Goal: Task Accomplishment & Management: Use online tool/utility

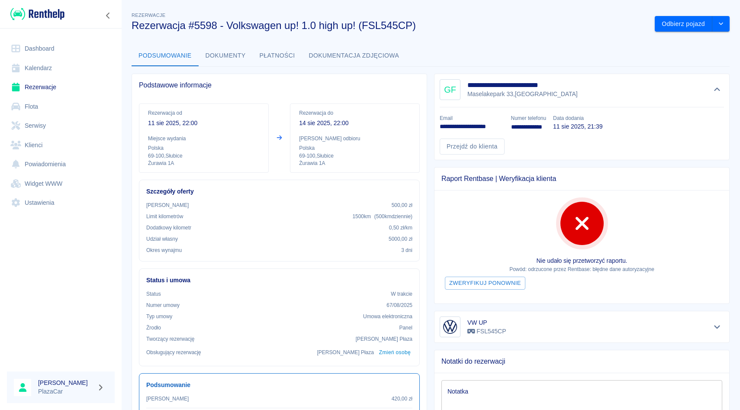
click at [432, 68] on div "**********" at bounding box center [578, 114] width 303 height 94
click at [716, 87] on icon "Ukryj szczegóły" at bounding box center [718, 90] width 10 height 8
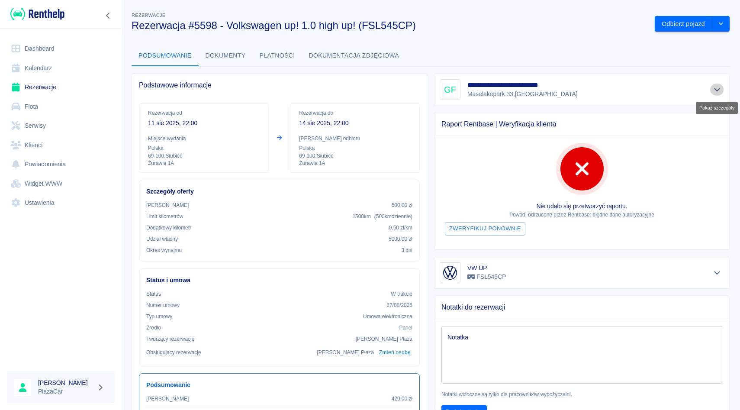
click at [716, 87] on icon "Pokaż szczegóły" at bounding box center [718, 90] width 10 height 8
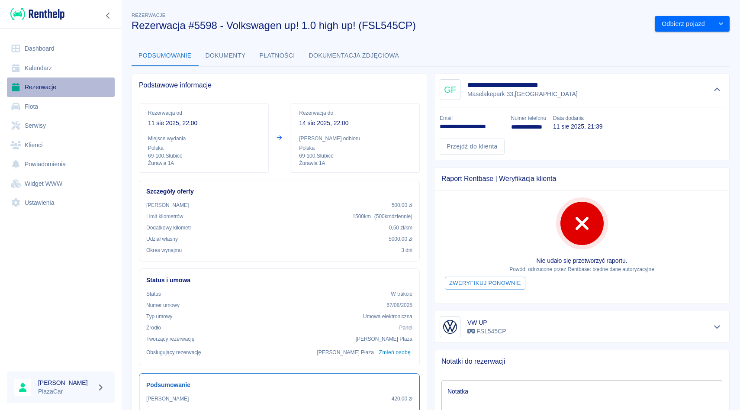
click at [64, 88] on link "Rezerwacje" at bounding box center [61, 86] width 108 height 19
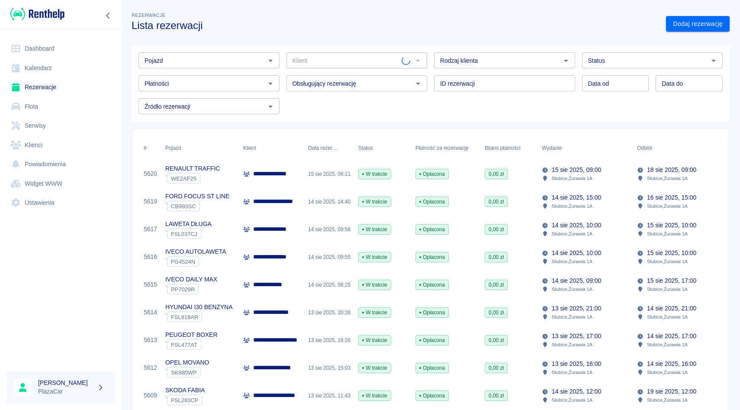
click at [215, 58] on input "Pojazd" at bounding box center [202, 60] width 122 height 11
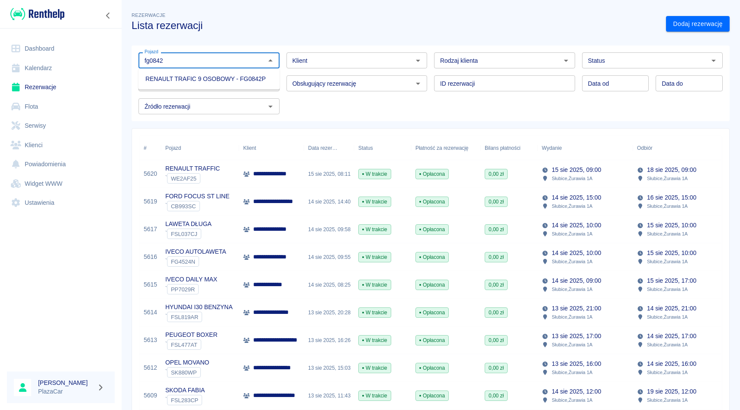
click at [243, 74] on li "RENAULT TRAFIC 9 OSOBOWY - FG0842P" at bounding box center [209, 79] width 141 height 14
type input "RENAULT TRAFIC 9 OSOBOWY - FG0842P"
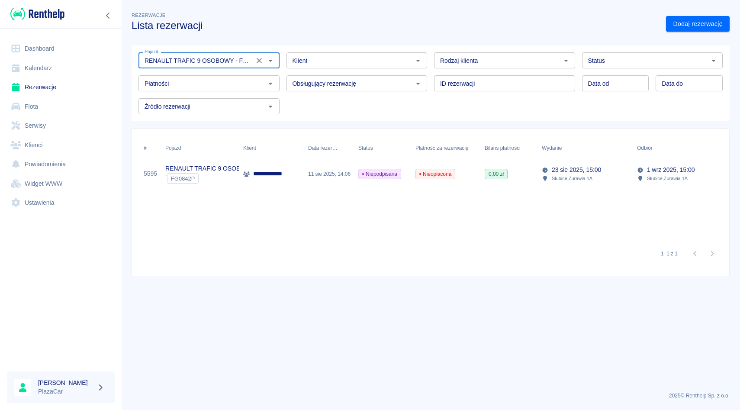
click at [258, 61] on icon "Wyczyść" at bounding box center [259, 60] width 5 height 5
